Goal: Task Accomplishment & Management: Manage account settings

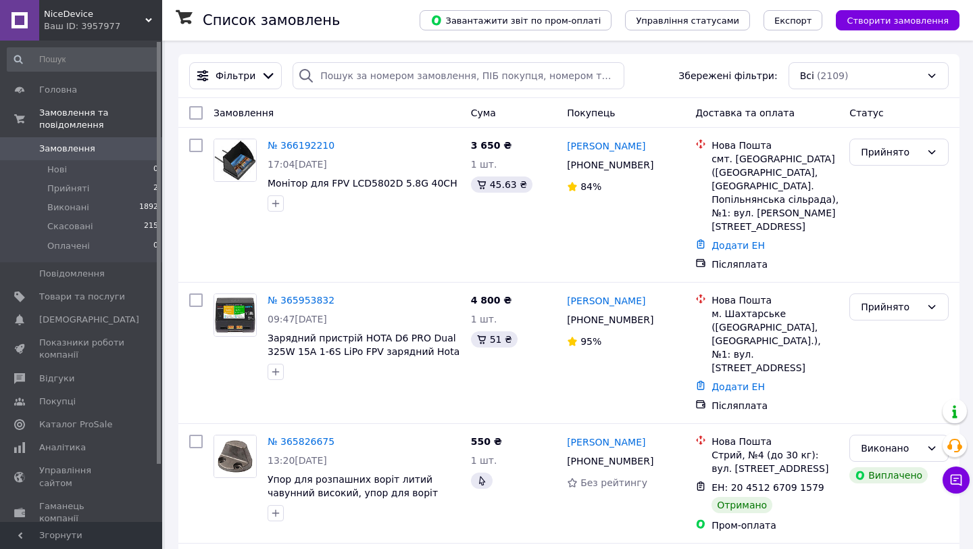
scroll to position [30, 0]
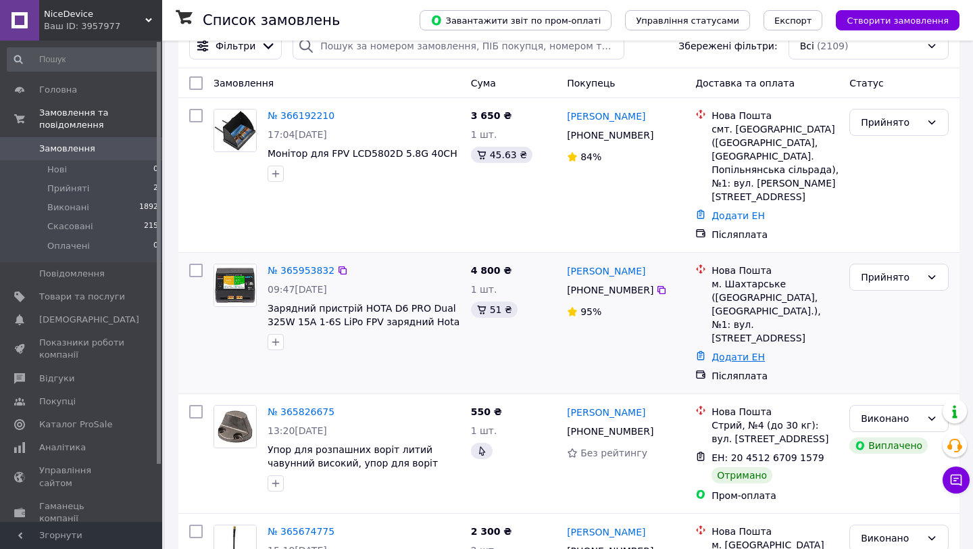
click at [738, 352] on link "Додати ЕН" at bounding box center [738, 357] width 53 height 11
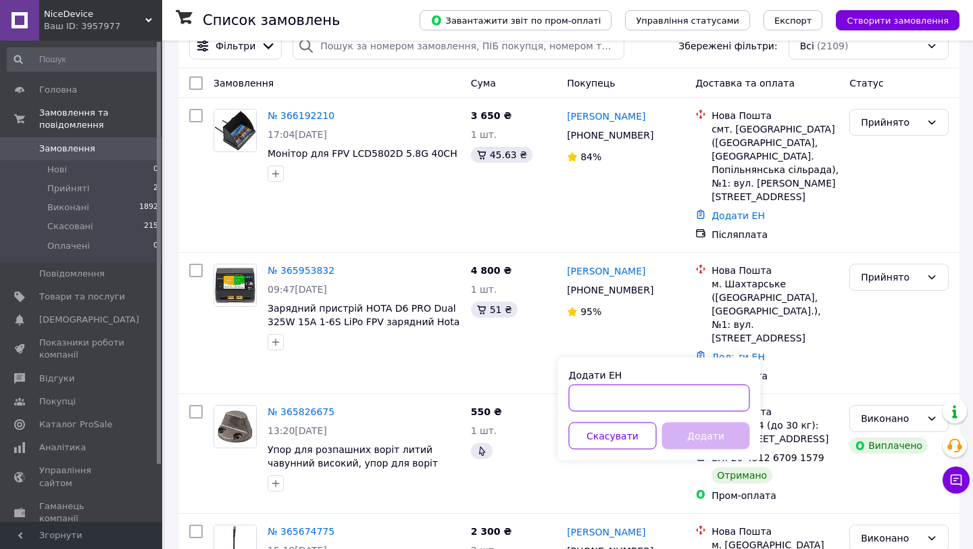
click at [671, 406] on input "Додати ЕН" at bounding box center [659, 398] width 181 height 27
paste input "20451267987694"
type input "20451267987694"
click at [690, 423] on button "Додати" at bounding box center [707, 436] width 88 height 27
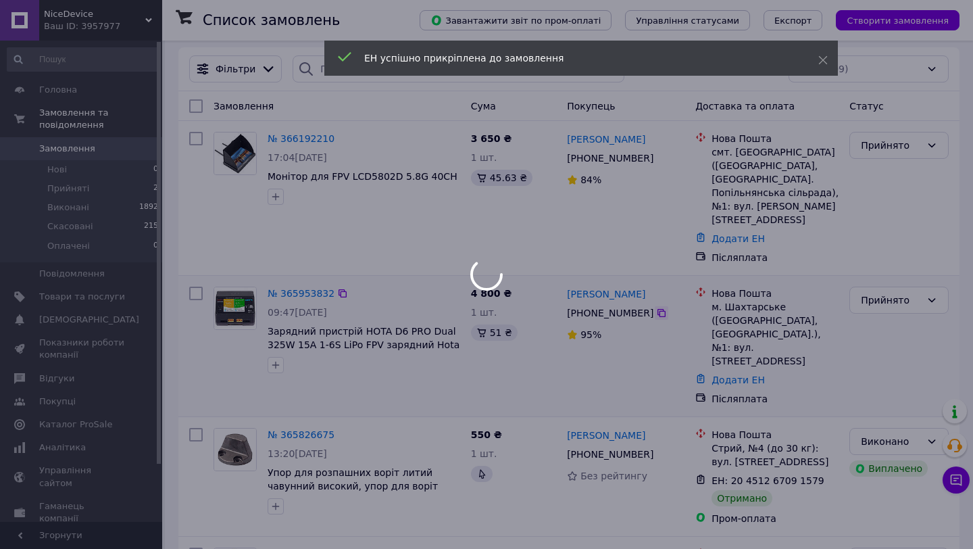
scroll to position [0, 0]
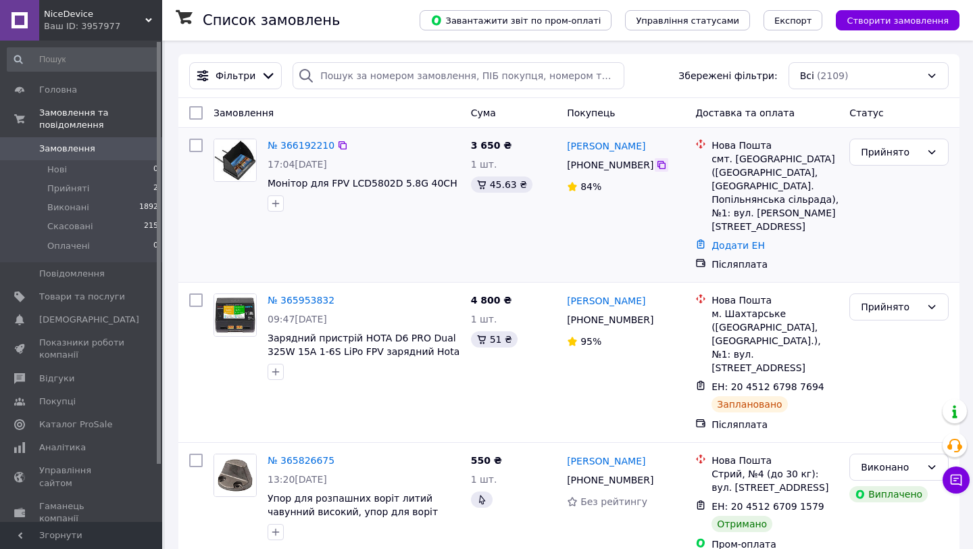
click at [660, 164] on icon at bounding box center [662, 165] width 8 height 8
click at [736, 241] on link "Додати ЕН" at bounding box center [738, 245] width 53 height 11
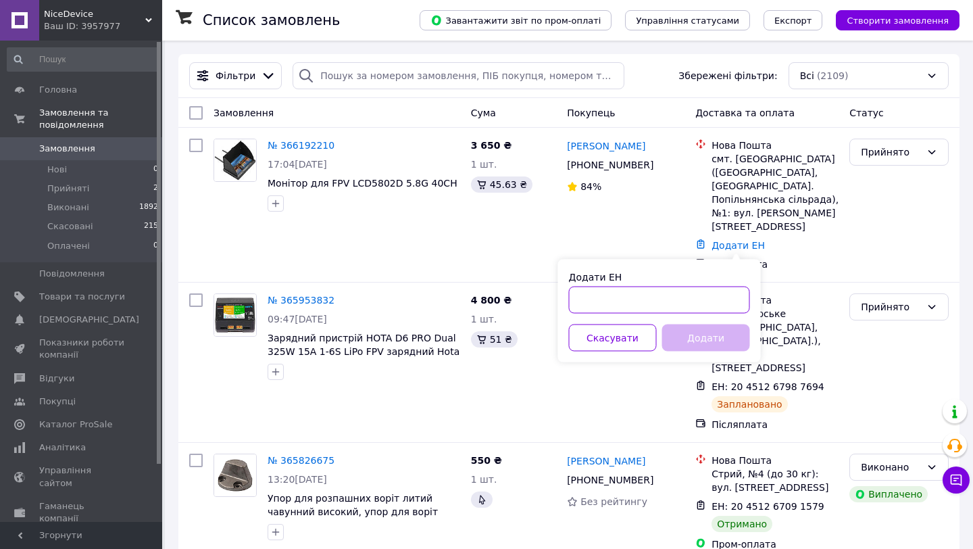
click at [678, 299] on input "Додати ЕН" at bounding box center [659, 300] width 181 height 27
paste input "20451269289131"
type input "20451269289131"
click at [685, 327] on button "Додати" at bounding box center [707, 337] width 88 height 27
